Goal: Information Seeking & Learning: Understand process/instructions

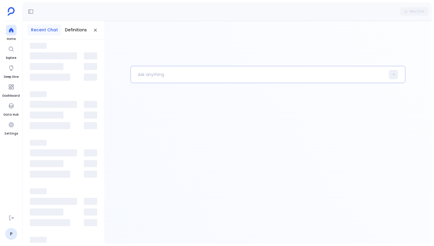
click at [147, 79] on p at bounding box center [258, 74] width 255 height 15
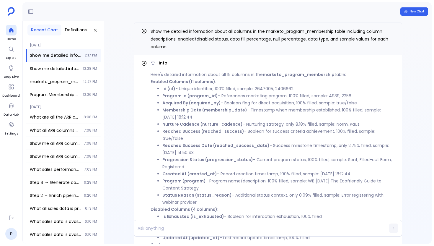
scroll to position [-80, 0]
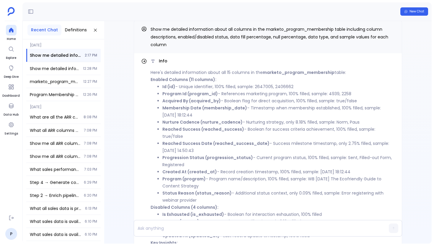
click at [318, 94] on li "Program Id (program_id) - References marketing program, 100% filled, sample: 49…" at bounding box center [279, 93] width 233 height 7
click at [326, 102] on li "Acquired By (acquired_by) - Boolean flag for direct acquisition, 100% filled, s…" at bounding box center [279, 100] width 233 height 7
click at [327, 109] on li "Membership Date (membership_date) - Timestamp when membership established, 100%…" at bounding box center [279, 111] width 233 height 14
click at [372, 109] on li "Membership Date (membership_date) - Timestamp when membership established, 100%…" at bounding box center [279, 111] width 233 height 14
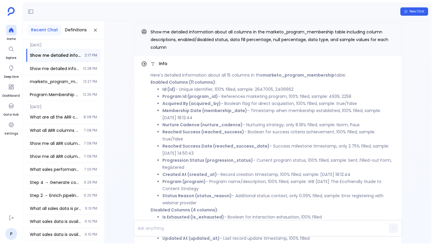
scroll to position [-81, 0]
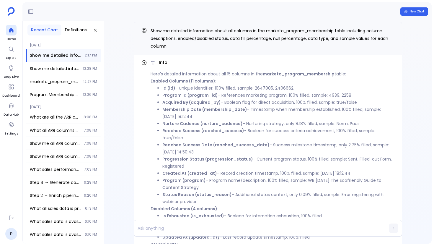
click at [265, 111] on li "Membership Date (membership_date) - Timestamp when membership established, 100%…" at bounding box center [279, 113] width 233 height 14
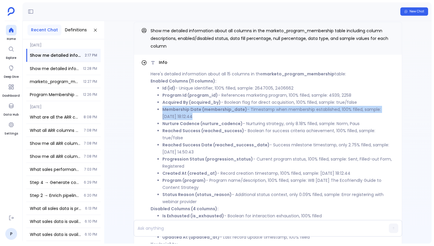
click at [265, 111] on li "Membership Date (membership_date) - Timestamp when membership established, 100%…" at bounding box center [279, 113] width 233 height 14
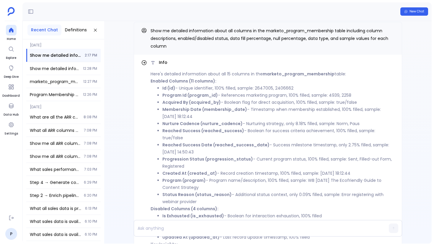
click at [268, 123] on li "Nurture Cadence (nurture_cadence) - Nurturing strategy, only 8.18% filled, samp…" at bounding box center [279, 123] width 233 height 7
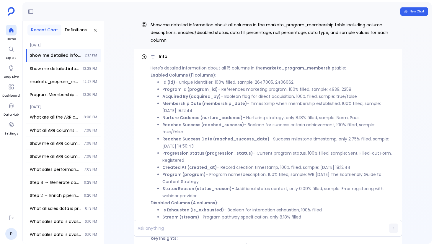
click at [268, 124] on li "Reached Success (reached_success) - Boolean for success criteria achievement, 1…" at bounding box center [279, 128] width 233 height 14
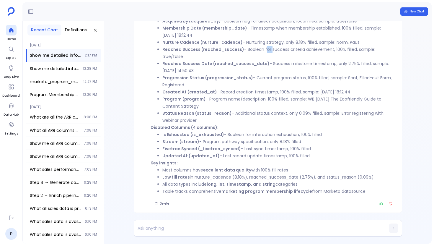
scroll to position [-87, 0]
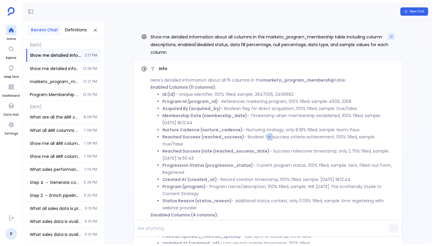
click at [390, 36] on icon "Copy" at bounding box center [392, 37] width 4 height 4
click at [9, 30] on icon at bounding box center [11, 30] width 4 height 5
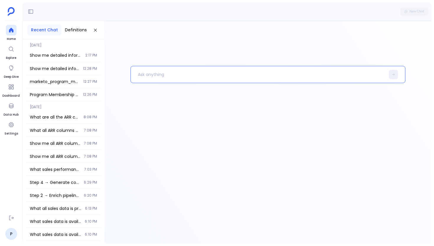
click at [143, 72] on p at bounding box center [258, 74] width 255 height 15
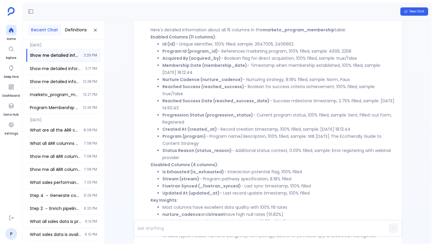
scroll to position [-95, 0]
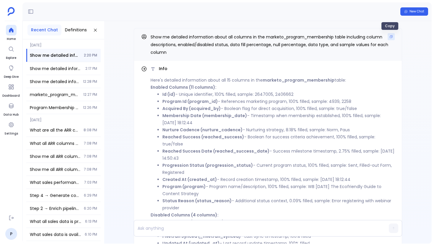
click at [388, 34] on button "Copy" at bounding box center [391, 36] width 7 height 7
click at [12, 34] on div at bounding box center [11, 30] width 11 height 11
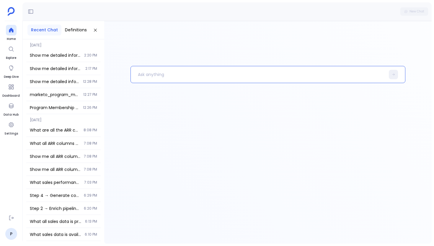
click at [161, 71] on p at bounding box center [258, 74] width 255 height 15
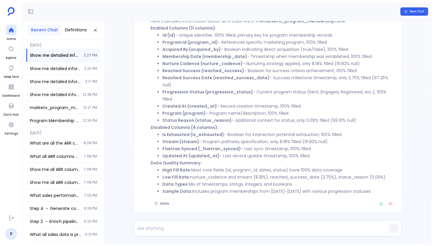
scroll to position [-52, 0]
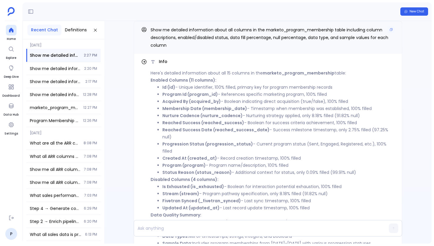
click at [394, 32] on div "Show me detailed information about all columns in the marketo_program_membershi…" at bounding box center [268, 37] width 269 height 33
click at [391, 31] on icon "Copy" at bounding box center [392, 30] width 4 height 4
click at [9, 29] on icon at bounding box center [11, 30] width 6 height 6
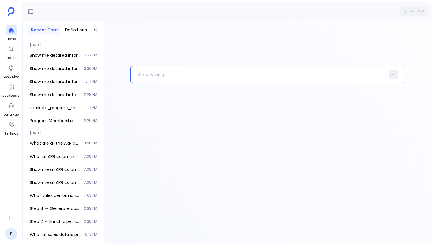
click at [160, 71] on p at bounding box center [258, 74] width 255 height 15
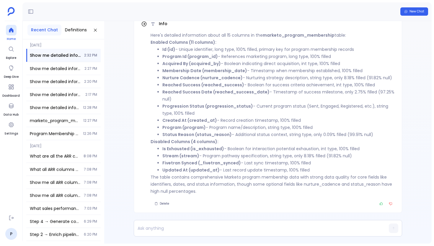
click at [10, 30] on icon at bounding box center [11, 30] width 4 height 5
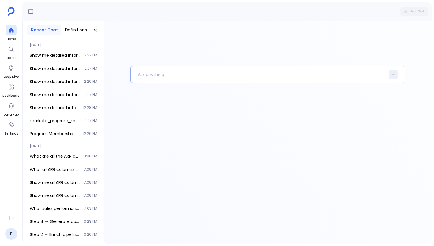
click at [196, 82] on div at bounding box center [268, 74] width 275 height 17
click at [198, 79] on p at bounding box center [258, 74] width 255 height 15
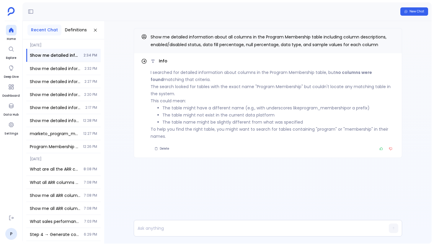
click at [213, 116] on li "The table might not exist in the current data platform" at bounding box center [279, 114] width 233 height 7
click at [222, 103] on p "This could mean:" at bounding box center [273, 100] width 244 height 7
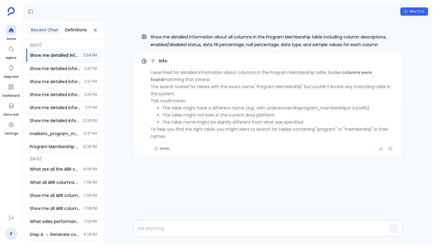
click at [216, 106] on li "The table might have a different name (e.g., with underscores like program_memb…" at bounding box center [279, 107] width 233 height 7
click at [273, 35] on span "Show me detailed information about all columns in the Program Membership table …" at bounding box center [269, 41] width 236 height 14
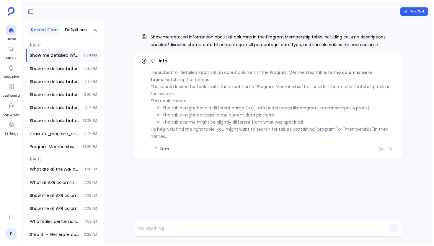
click at [259, 127] on p "To help you find the right table, you might want to search for tables containin…" at bounding box center [273, 133] width 244 height 14
click at [298, 112] on li "The table might not exist in the current data platform" at bounding box center [279, 114] width 233 height 7
click at [243, 113] on li "The table might not exist in the current data platform" at bounding box center [279, 114] width 233 height 7
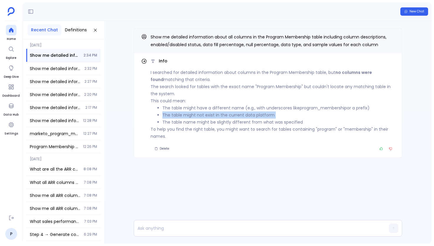
click at [243, 113] on li "The table might not exist in the current data platform" at bounding box center [279, 114] width 233 height 7
click at [243, 120] on li "The table name might be slightly different from what was specified" at bounding box center [279, 122] width 233 height 7
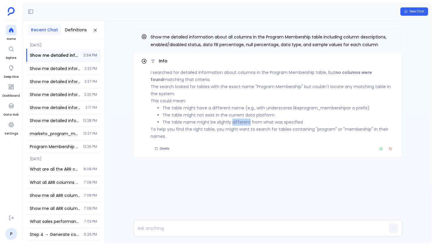
click at [243, 120] on li "The table name might be slightly different from what was specified" at bounding box center [279, 122] width 233 height 7
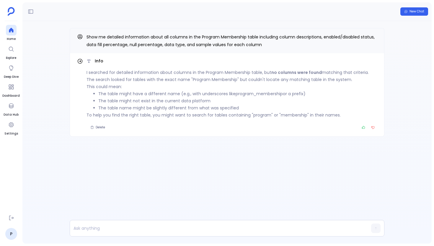
click at [184, 104] on li "The table might not exist in the current data platform" at bounding box center [237, 100] width 279 height 7
click at [166, 110] on li "The table name might be slightly different from what was specified" at bounding box center [237, 107] width 279 height 7
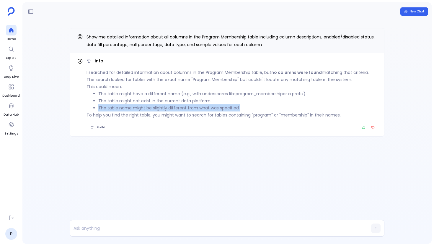
click at [166, 110] on li "The table name might be slightly different from what was specified" at bounding box center [237, 107] width 279 height 7
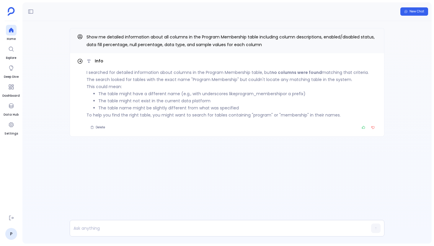
click at [166, 114] on p "To help you find the right table, you might want to search for tables containin…" at bounding box center [232, 114] width 291 height 7
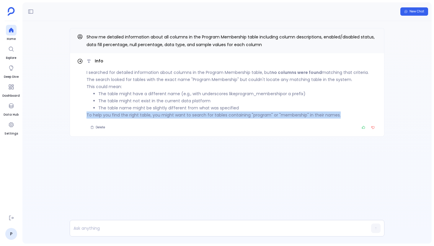
click at [166, 114] on p "To help you find the right table, you might want to search for tables containin…" at bounding box center [232, 114] width 291 height 7
